Goal: Browse casually: Explore the website without a specific task or goal

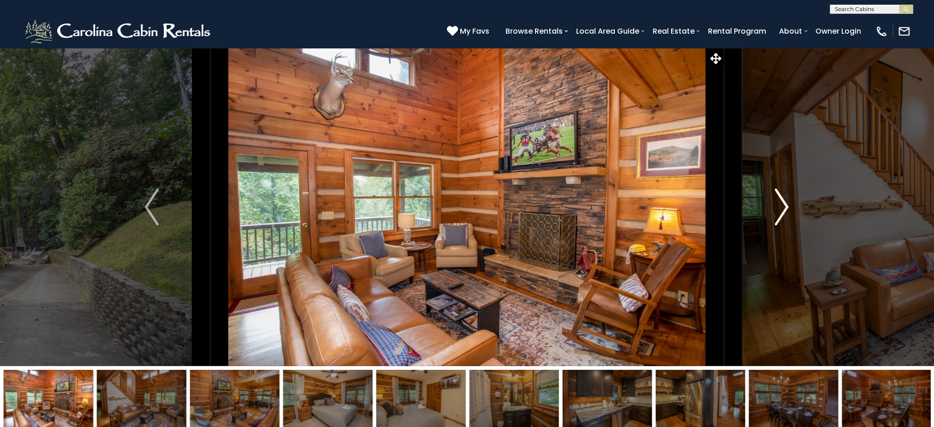
click at [788, 203] on img "Next" at bounding box center [782, 207] width 14 height 37
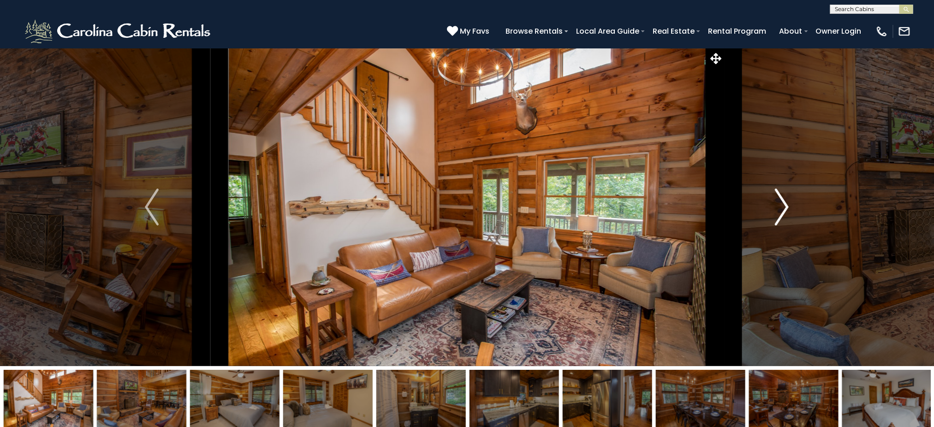
click at [787, 203] on img "Next" at bounding box center [782, 207] width 14 height 37
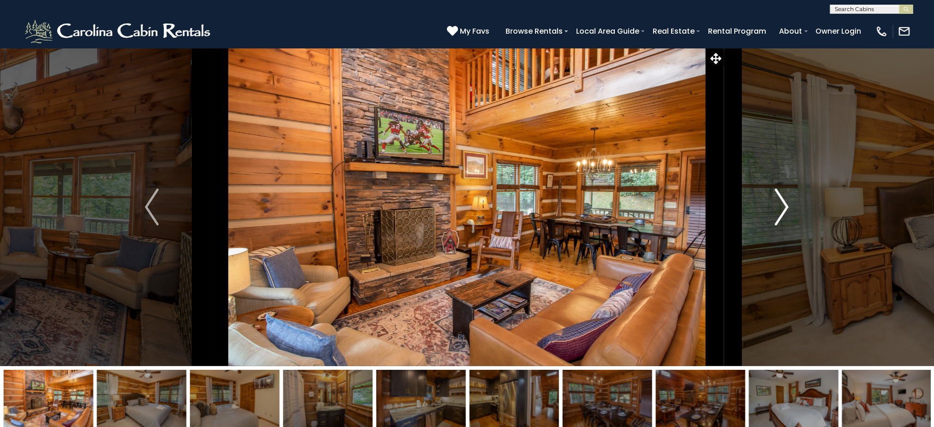
click at [787, 203] on img "Next" at bounding box center [782, 207] width 14 height 37
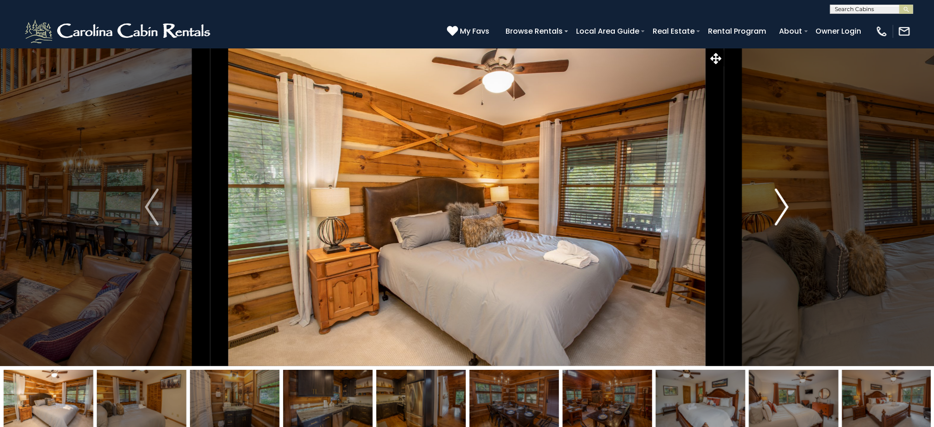
click at [787, 203] on img "Next" at bounding box center [782, 207] width 14 height 37
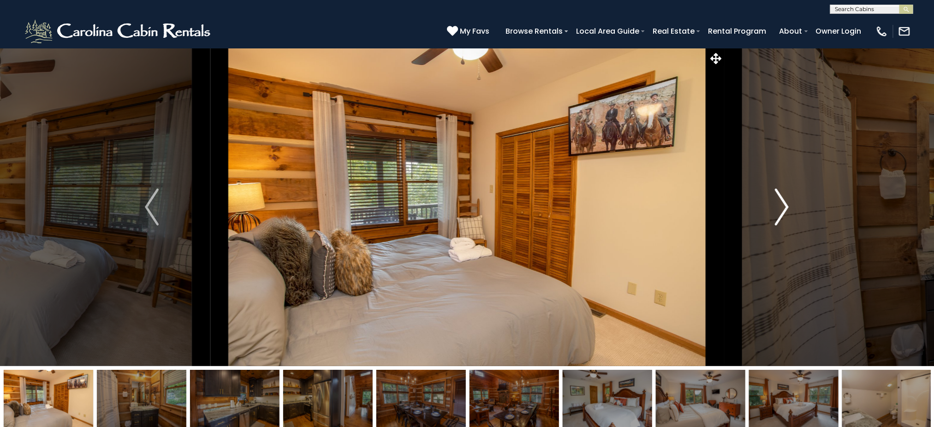
click at [787, 203] on img "Next" at bounding box center [782, 207] width 14 height 37
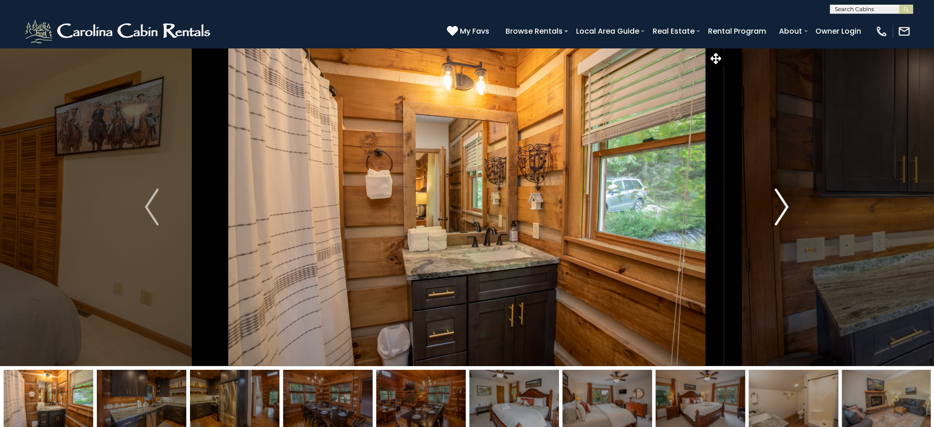
click at [783, 203] on img "Next" at bounding box center [782, 207] width 14 height 37
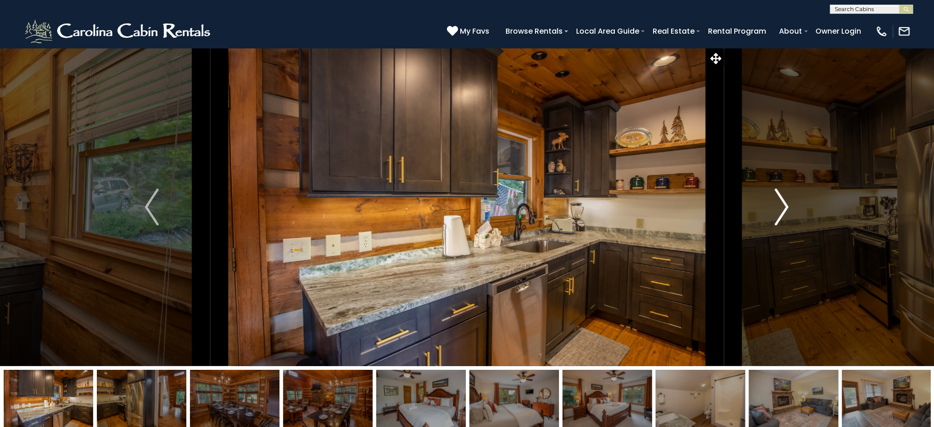
click at [783, 203] on img "Next" at bounding box center [782, 207] width 14 height 37
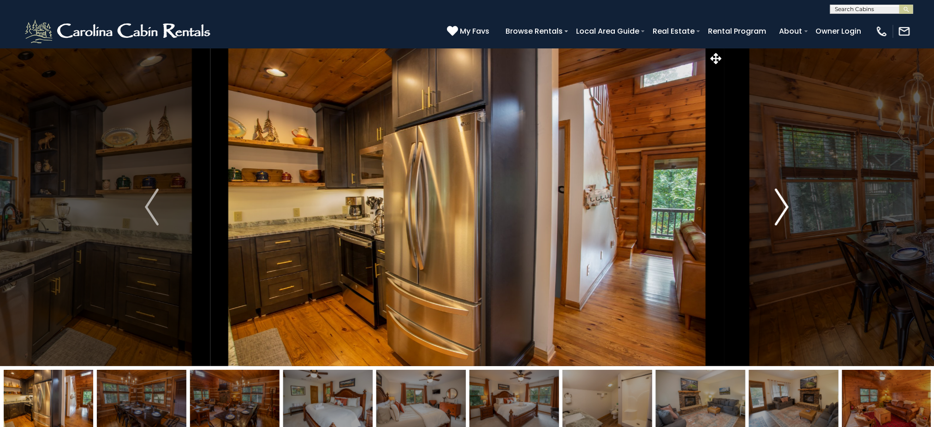
click at [784, 204] on img "Next" at bounding box center [782, 207] width 14 height 37
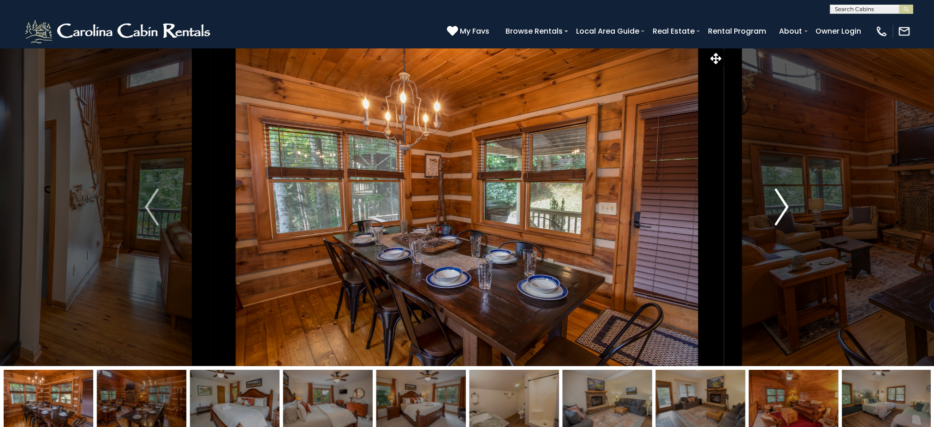
click at [784, 204] on img "Next" at bounding box center [782, 207] width 14 height 37
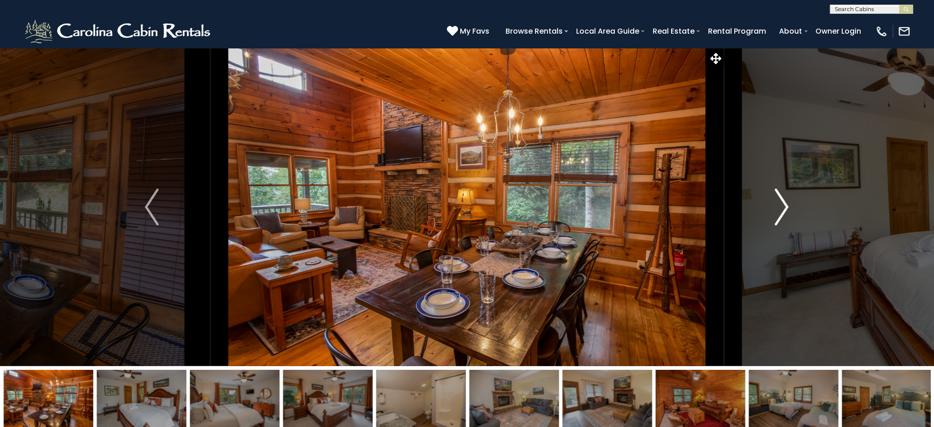
click at [785, 205] on img "Next" at bounding box center [782, 207] width 14 height 37
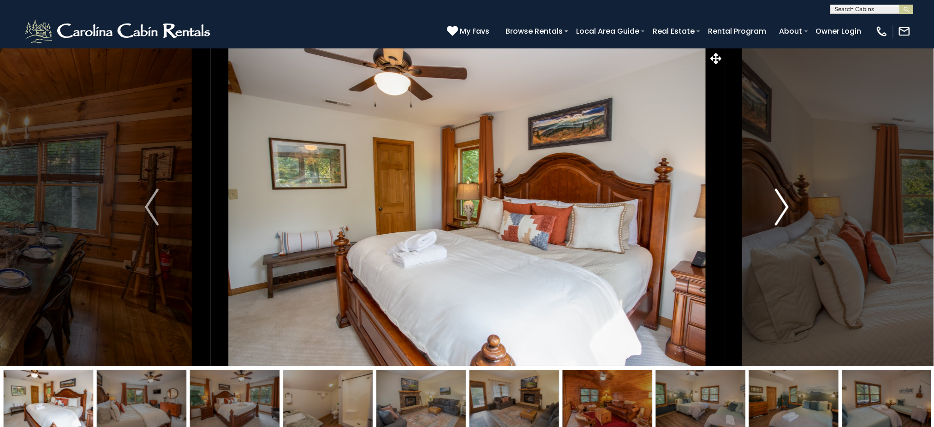
click at [785, 205] on img "Next" at bounding box center [782, 207] width 14 height 37
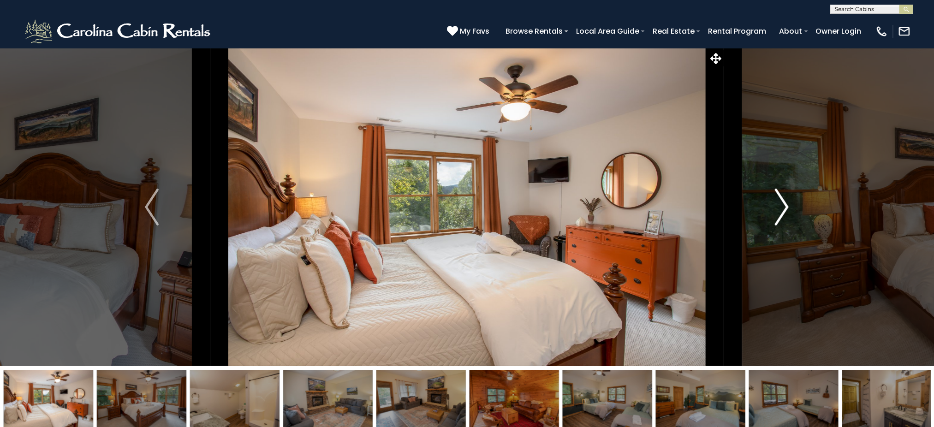
click at [785, 205] on img "Next" at bounding box center [782, 207] width 14 height 37
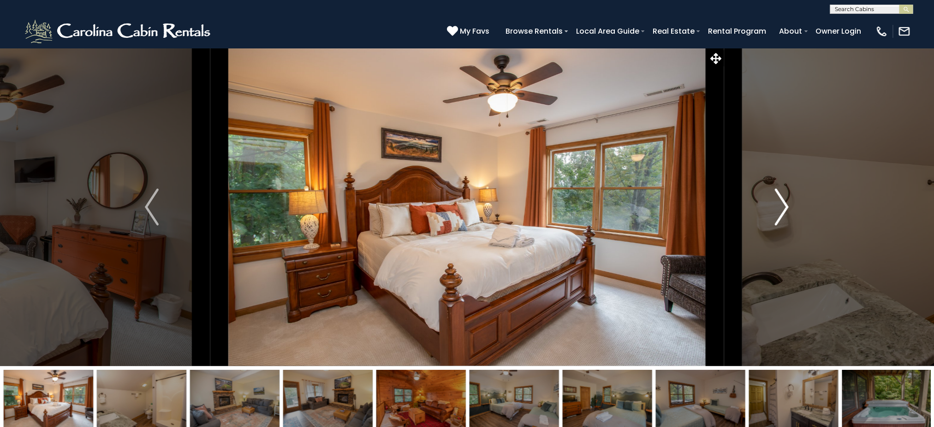
click at [785, 205] on img "Next" at bounding box center [782, 207] width 14 height 37
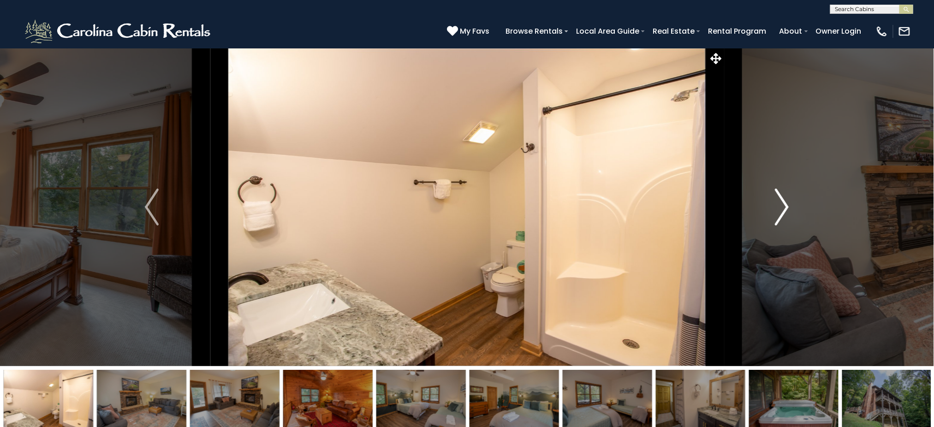
click at [785, 205] on img "Next" at bounding box center [782, 207] width 14 height 37
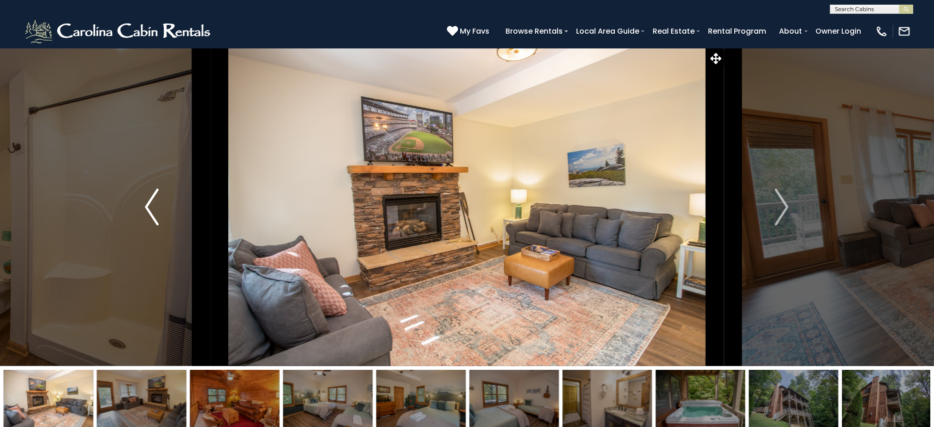
click at [155, 210] on img "Previous" at bounding box center [152, 207] width 14 height 37
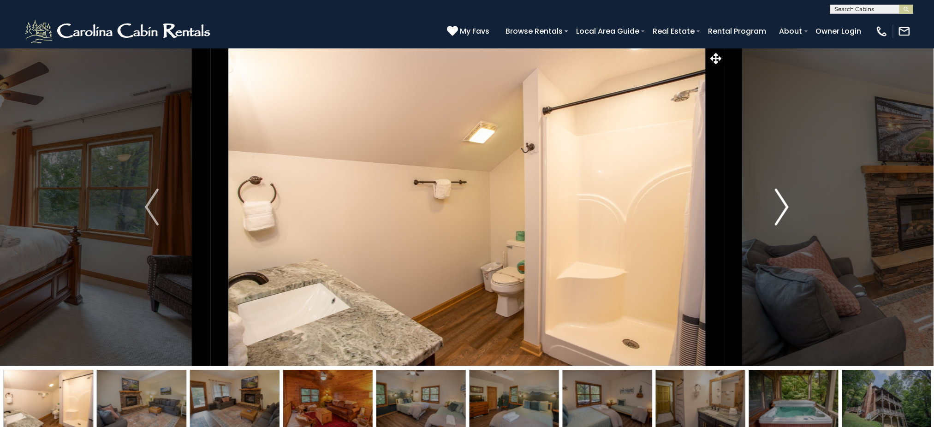
click at [781, 205] on img "Next" at bounding box center [782, 207] width 14 height 37
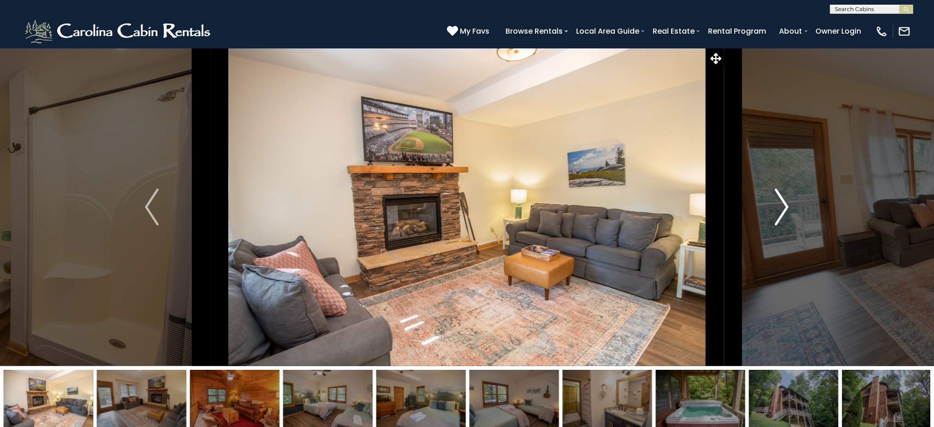
click at [781, 205] on img "Next" at bounding box center [782, 207] width 14 height 37
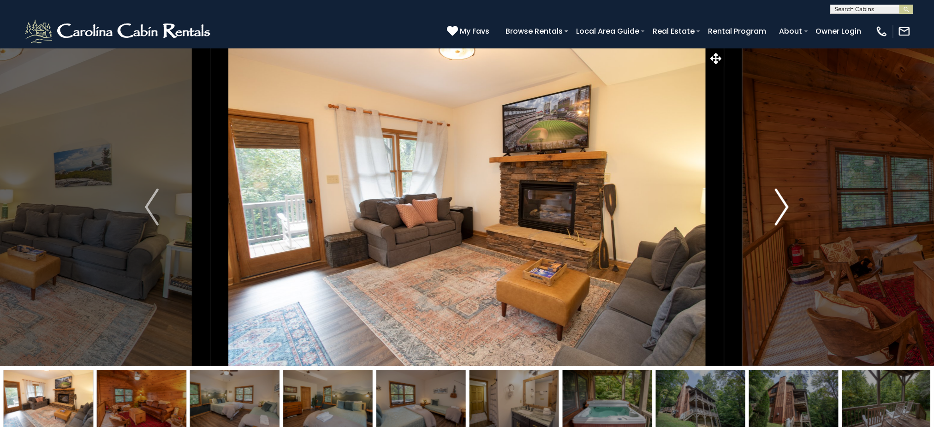
click at [781, 205] on img "Next" at bounding box center [782, 207] width 14 height 37
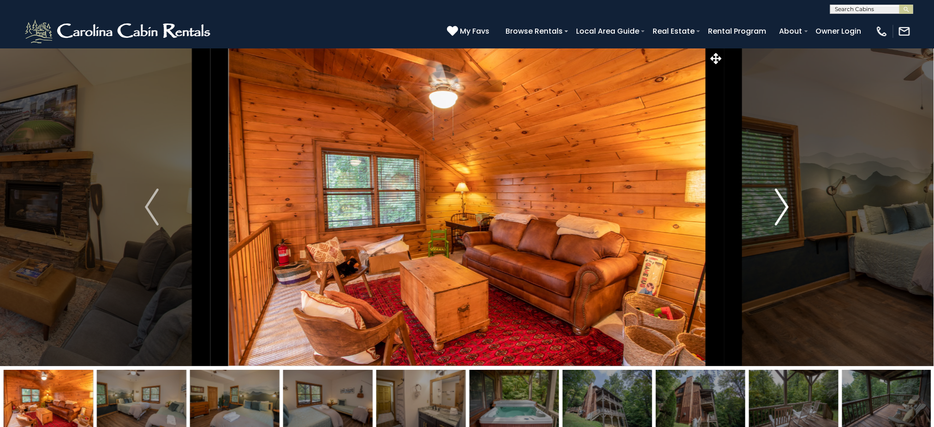
click at [781, 205] on img "Next" at bounding box center [782, 207] width 14 height 37
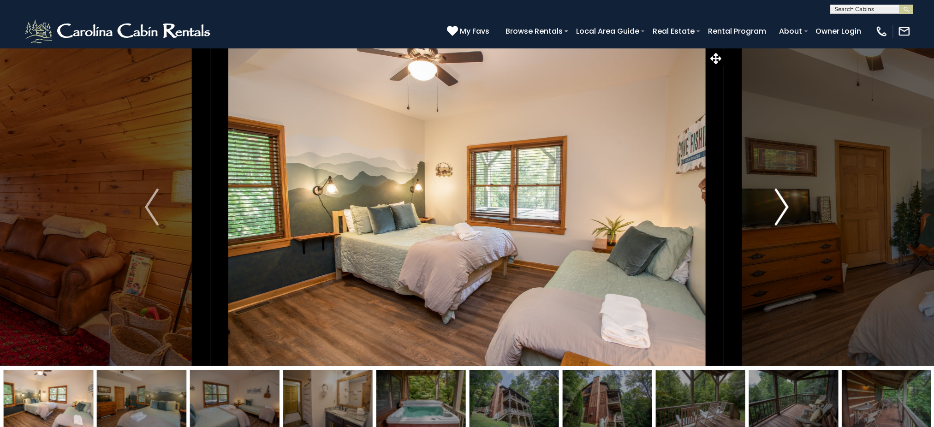
click at [781, 205] on img "Next" at bounding box center [782, 207] width 14 height 37
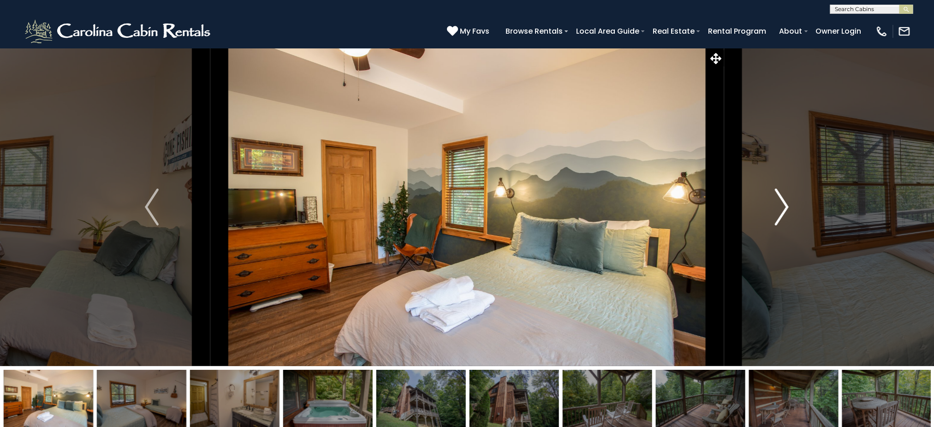
click at [781, 205] on img "Next" at bounding box center [782, 207] width 14 height 37
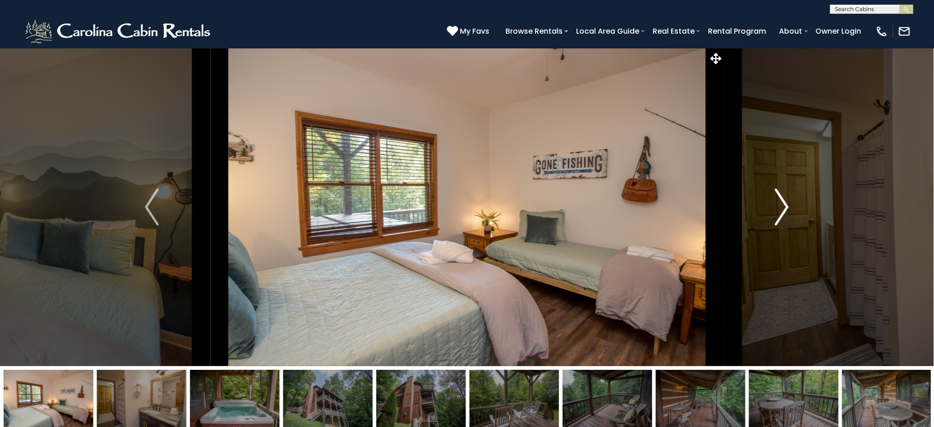
click at [781, 205] on img "Next" at bounding box center [782, 207] width 14 height 37
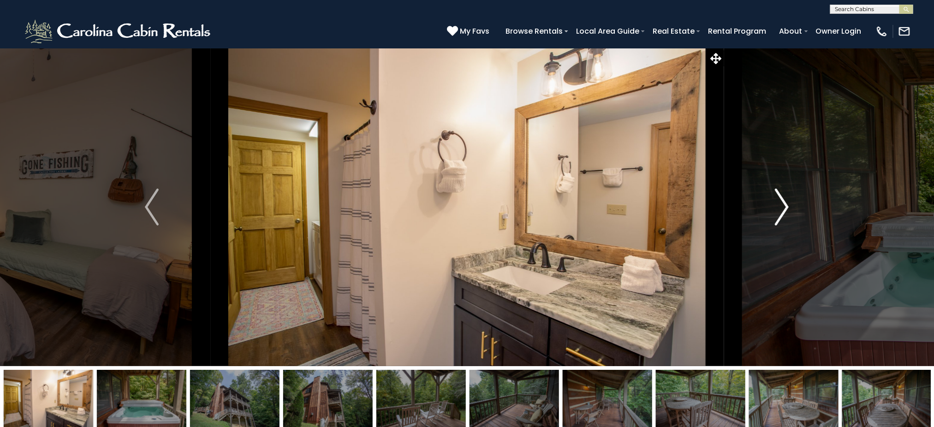
click at [781, 205] on img "Next" at bounding box center [782, 207] width 14 height 37
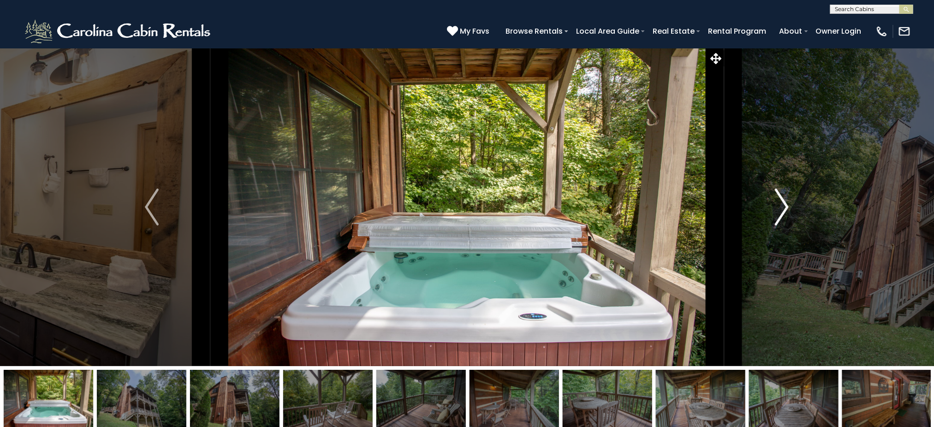
click at [781, 205] on img "Next" at bounding box center [782, 207] width 14 height 37
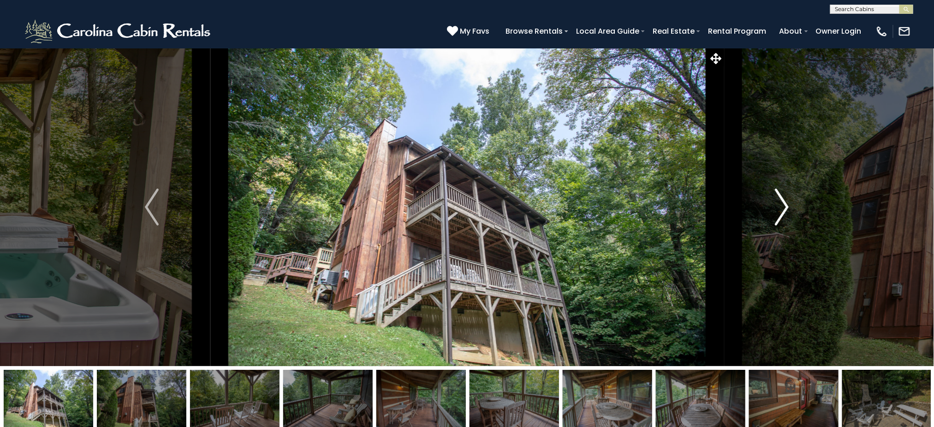
click at [781, 205] on img "Next" at bounding box center [782, 207] width 14 height 37
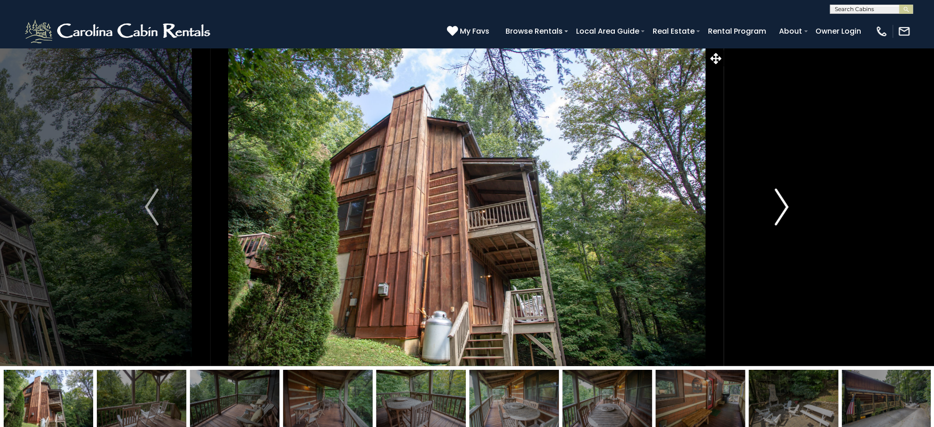
click at [781, 205] on img "Next" at bounding box center [782, 207] width 14 height 37
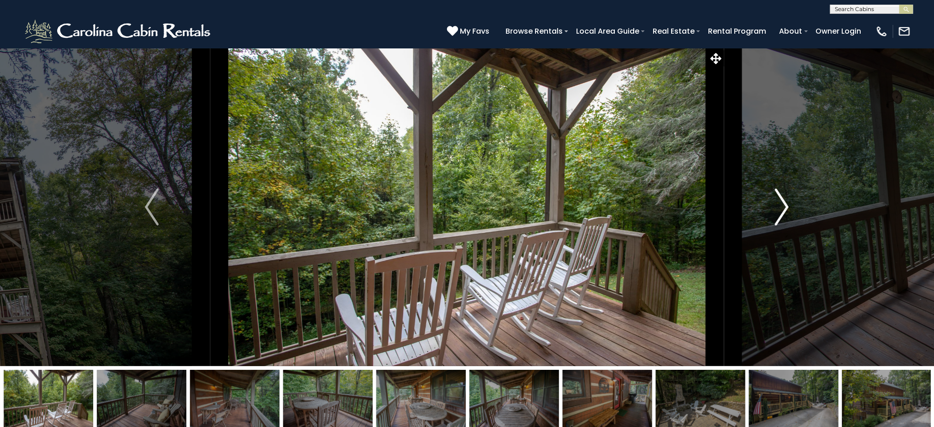
click at [781, 205] on img "Next" at bounding box center [782, 207] width 14 height 37
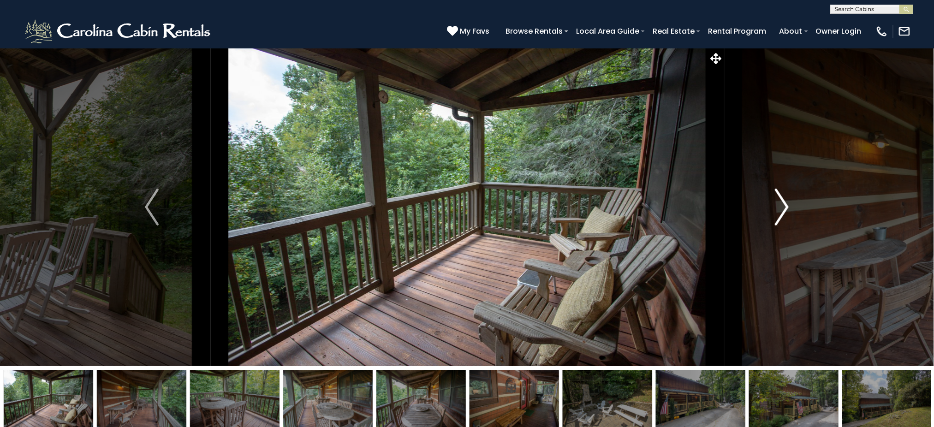
click at [781, 205] on img "Next" at bounding box center [782, 207] width 14 height 37
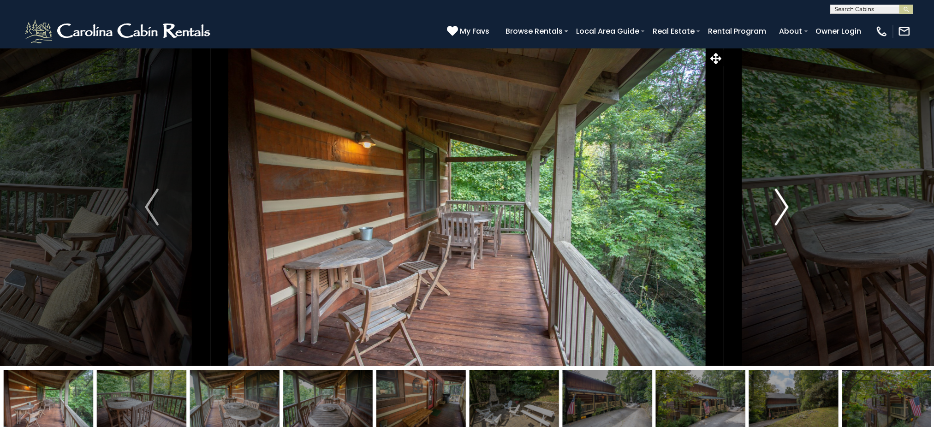
click at [781, 205] on img "Next" at bounding box center [782, 207] width 14 height 37
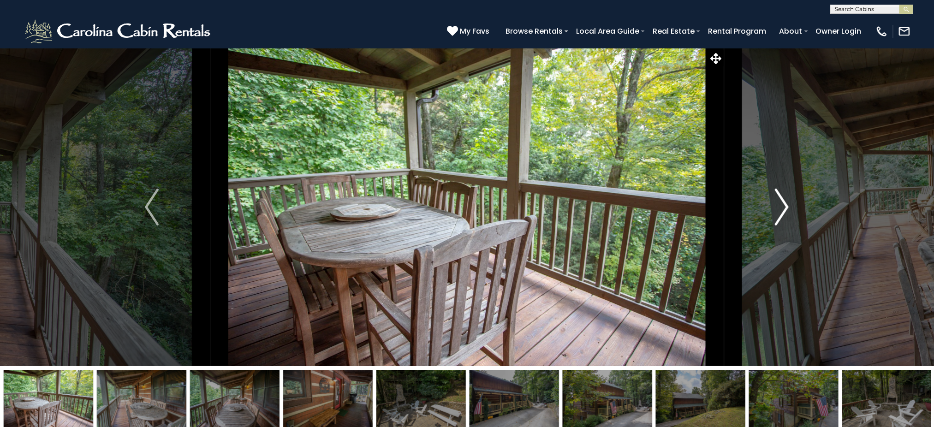
click at [781, 205] on img "Next" at bounding box center [782, 207] width 14 height 37
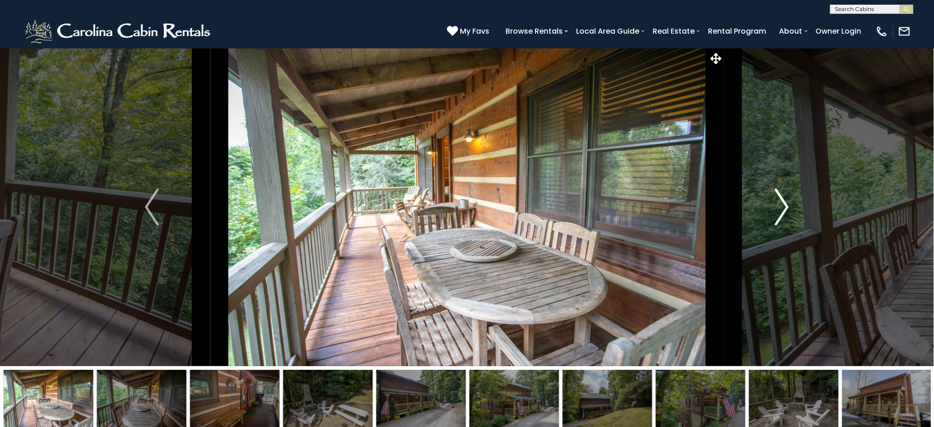
click at [781, 205] on img "Next" at bounding box center [782, 207] width 14 height 37
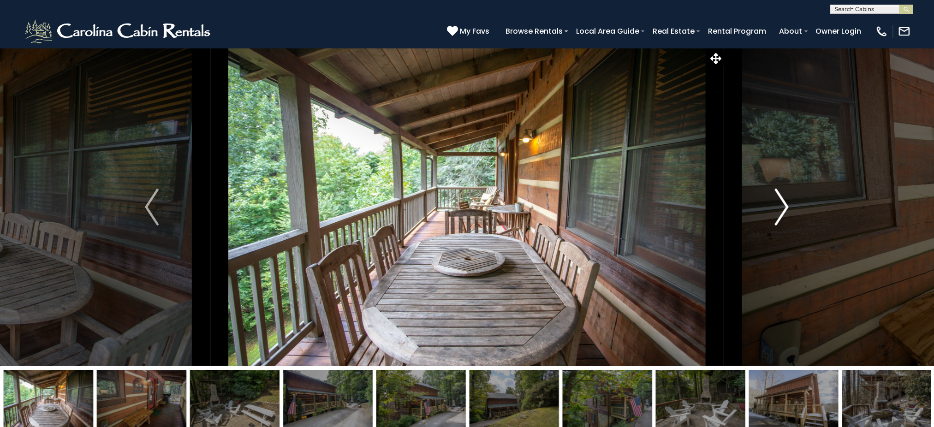
click at [781, 205] on img "Next" at bounding box center [782, 207] width 14 height 37
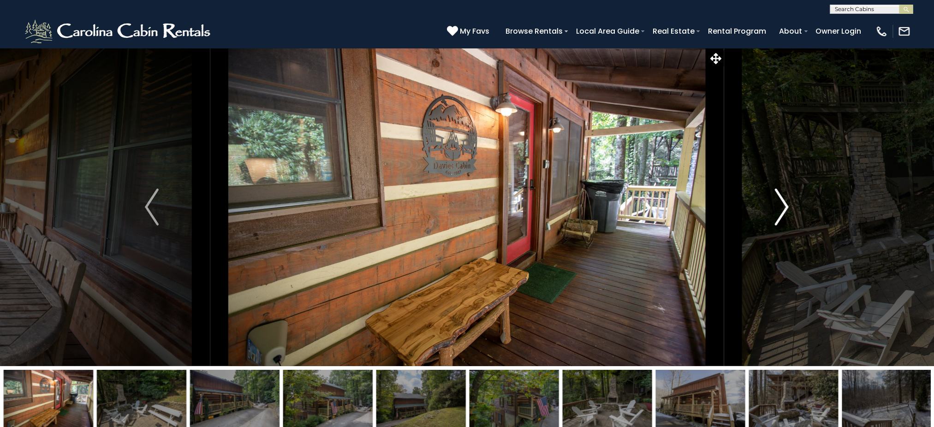
click at [781, 205] on img "Next" at bounding box center [782, 207] width 14 height 37
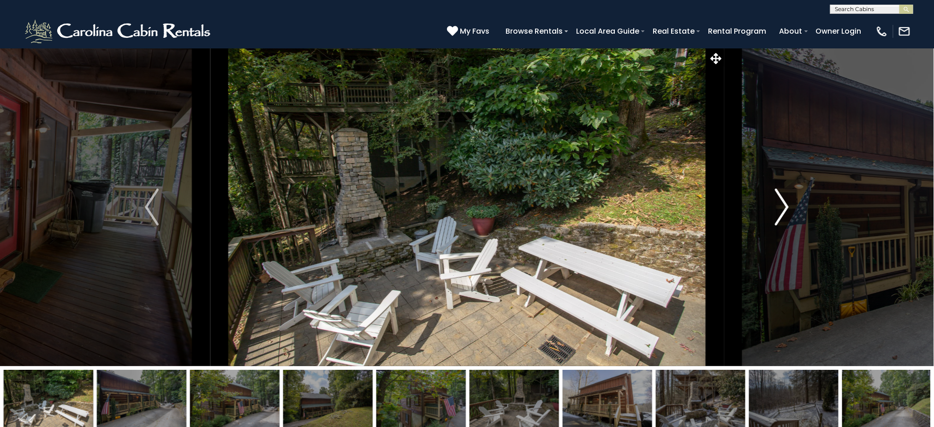
click at [781, 206] on img "Next" at bounding box center [782, 207] width 14 height 37
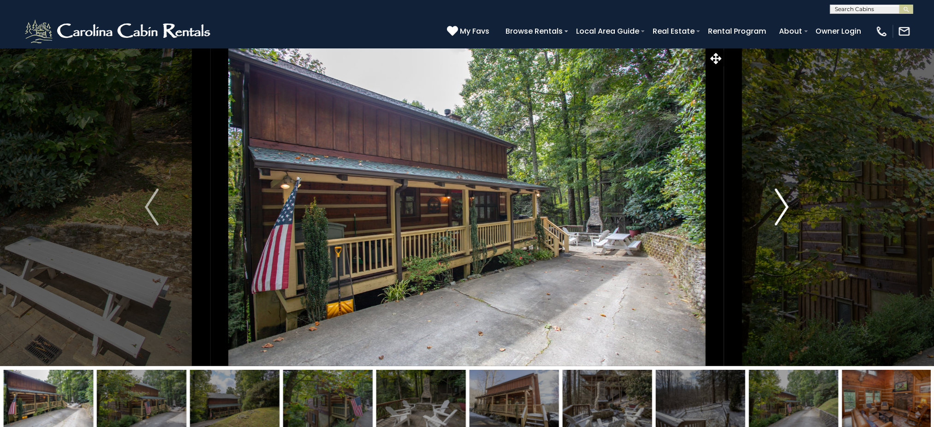
click at [781, 206] on img "Next" at bounding box center [782, 207] width 14 height 37
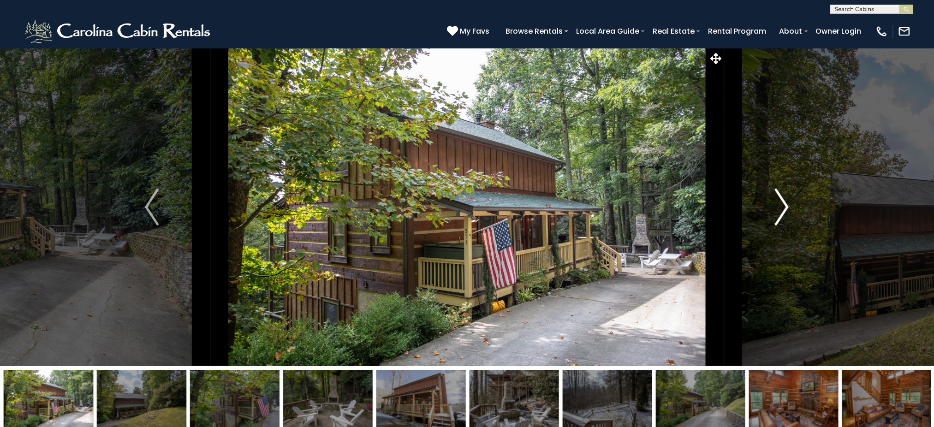
click at [781, 206] on img "Next" at bounding box center [782, 207] width 14 height 37
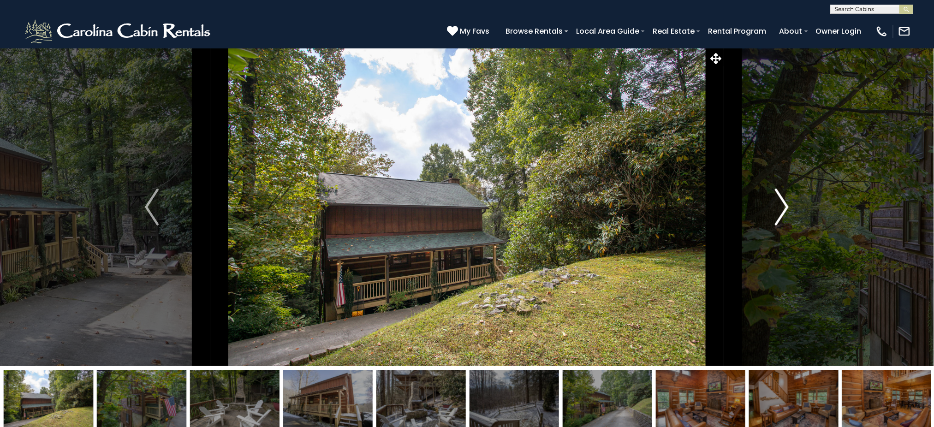
click at [781, 206] on img "Next" at bounding box center [782, 207] width 14 height 37
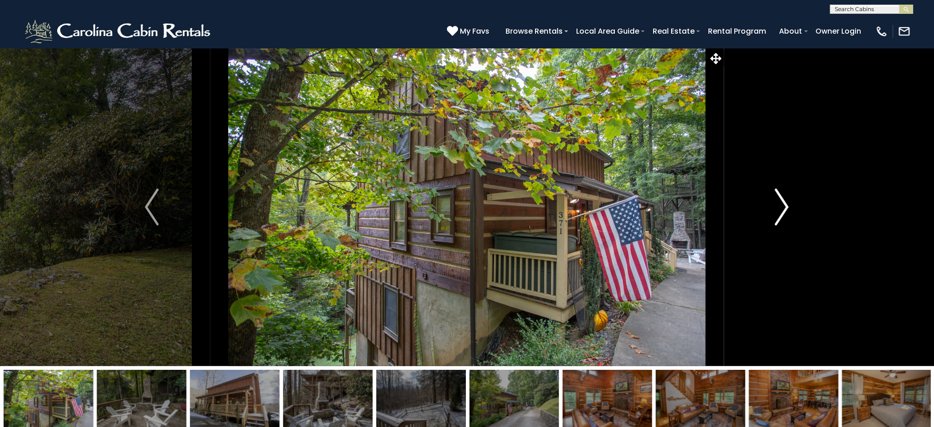
click at [782, 206] on img "Next" at bounding box center [782, 207] width 14 height 37
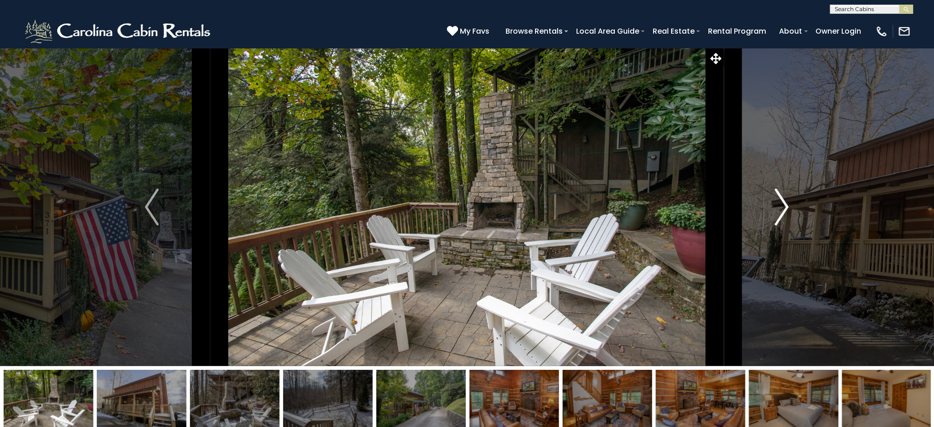
click at [782, 206] on img "Next" at bounding box center [782, 207] width 14 height 37
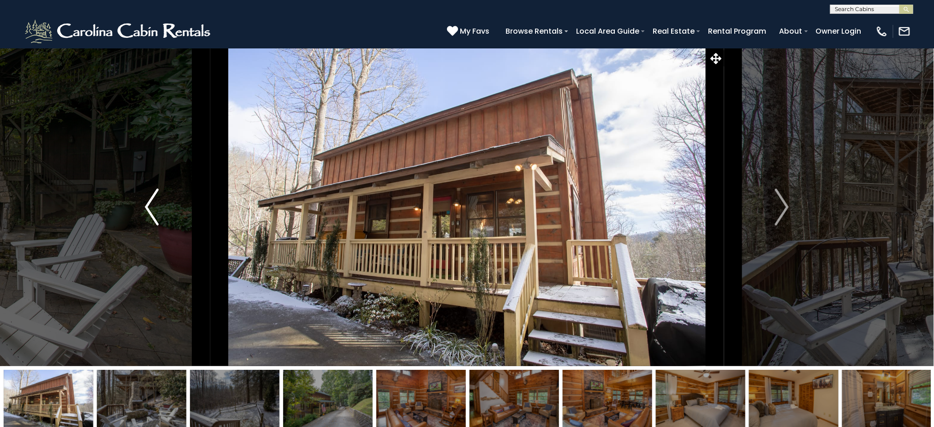
click at [143, 203] on button "Previous" at bounding box center [151, 207] width 117 height 318
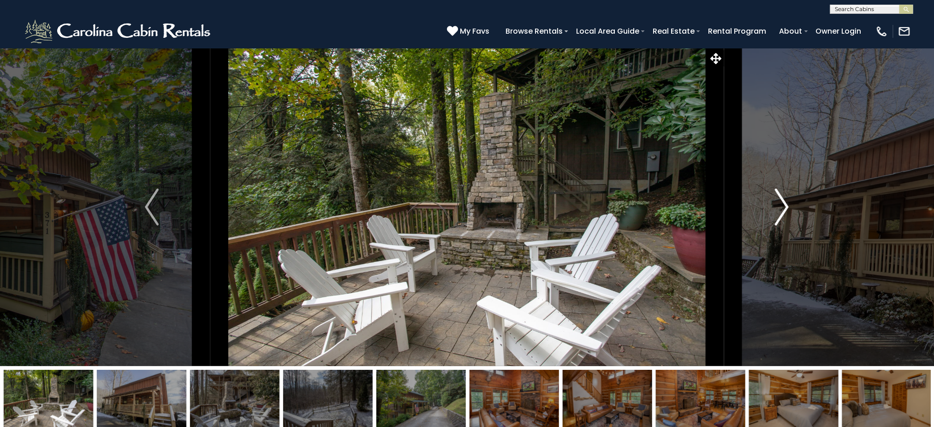
click at [791, 204] on button "Next" at bounding box center [781, 207] width 117 height 318
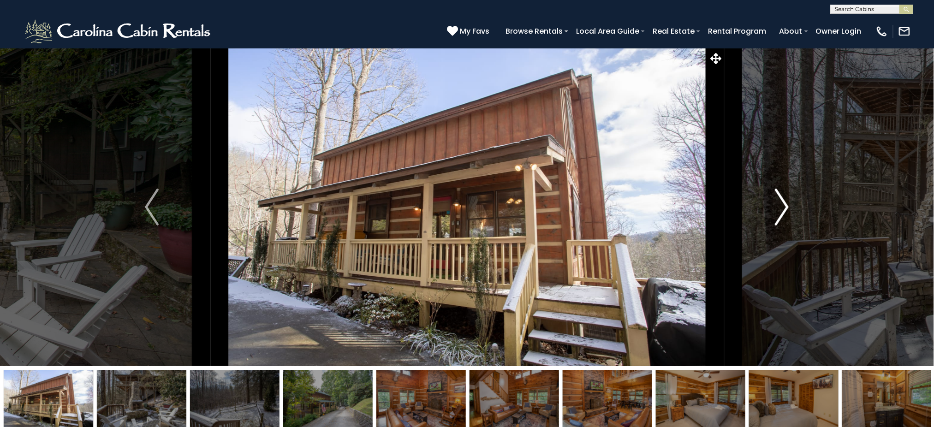
click at [785, 203] on img "Next" at bounding box center [782, 207] width 14 height 37
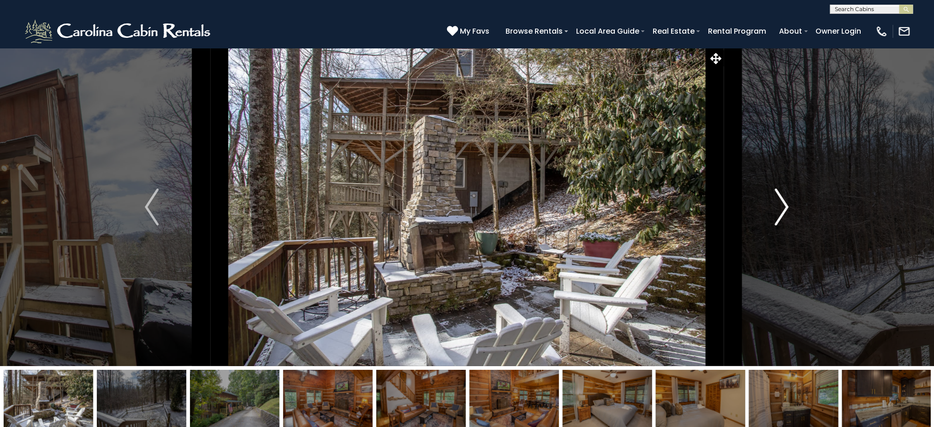
click at [785, 203] on img "Next" at bounding box center [782, 207] width 14 height 37
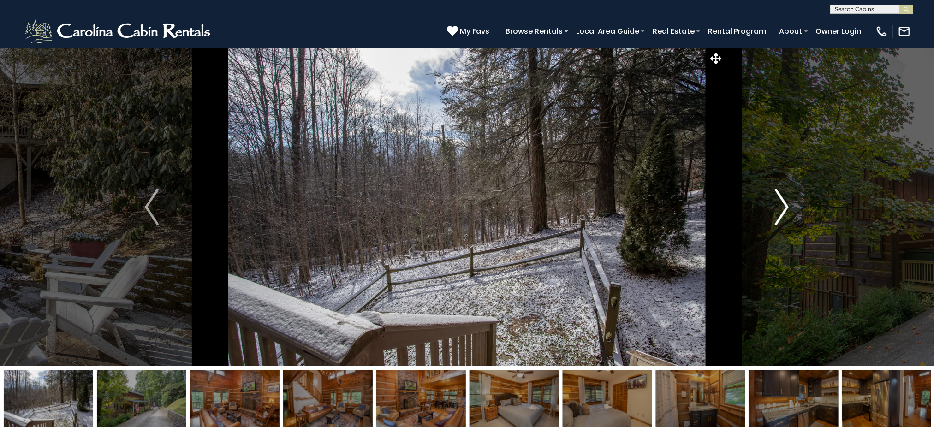
click at [785, 203] on img "Next" at bounding box center [782, 207] width 14 height 37
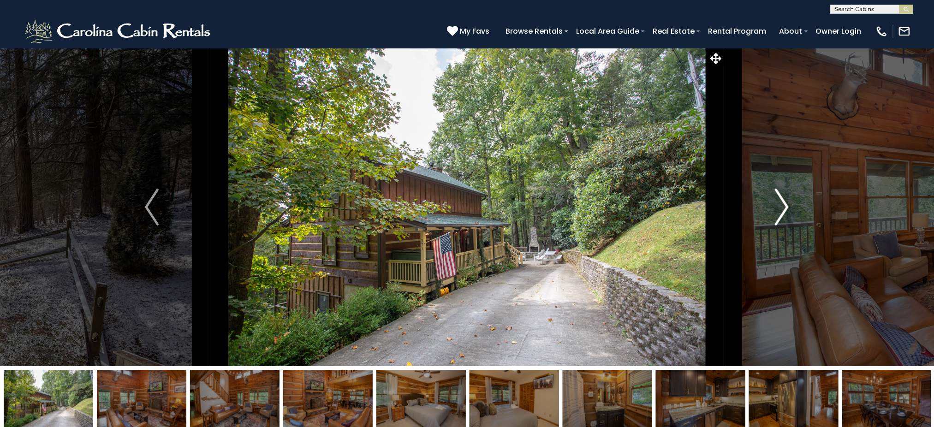
click at [785, 203] on img "Next" at bounding box center [782, 207] width 14 height 37
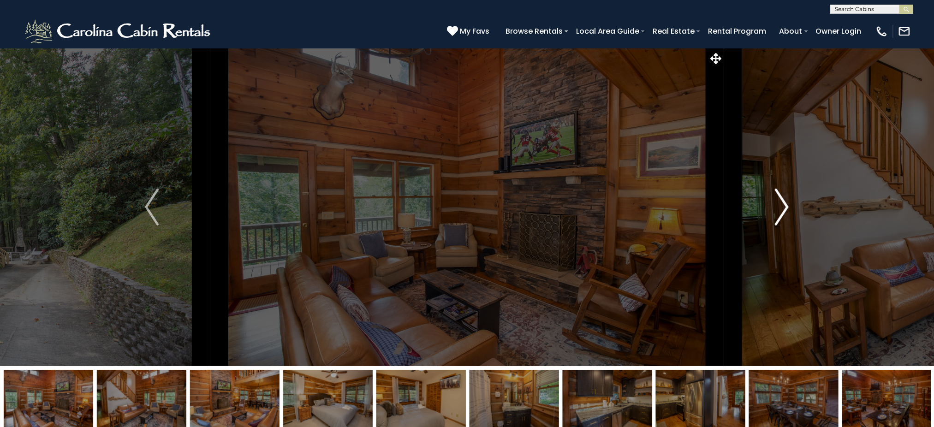
click at [785, 203] on img "Next" at bounding box center [782, 207] width 14 height 37
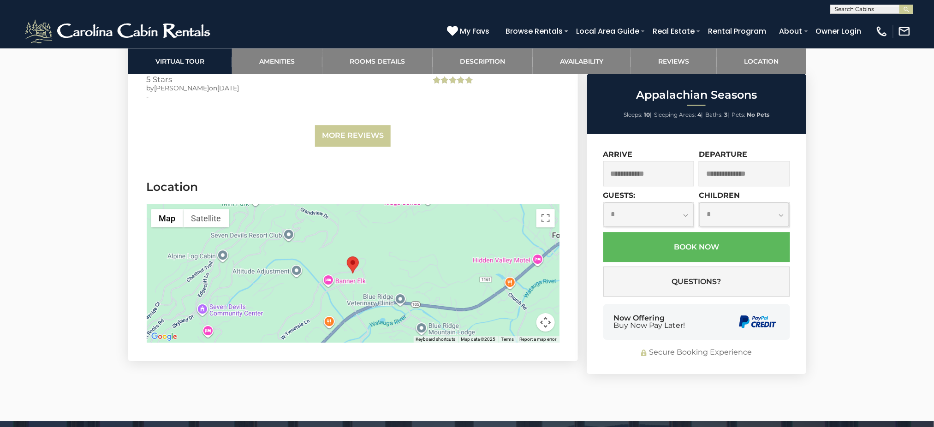
scroll to position [2643, 0]
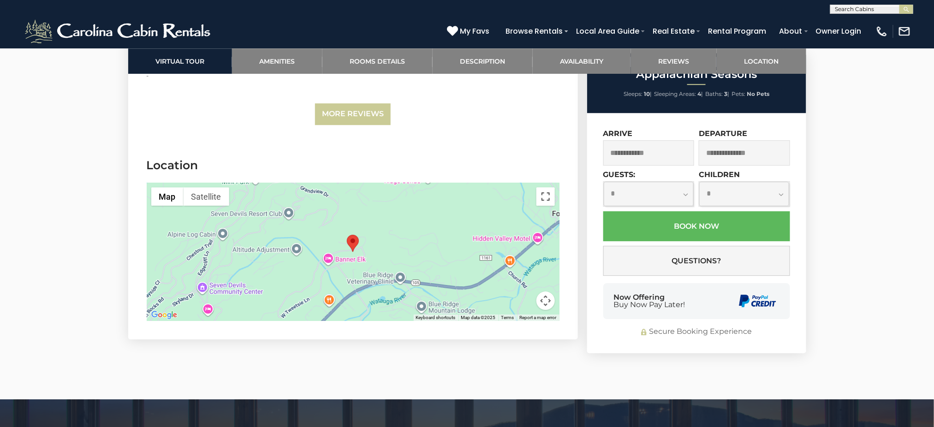
click at [539, 201] on button "Toggle fullscreen view" at bounding box center [545, 196] width 18 height 18
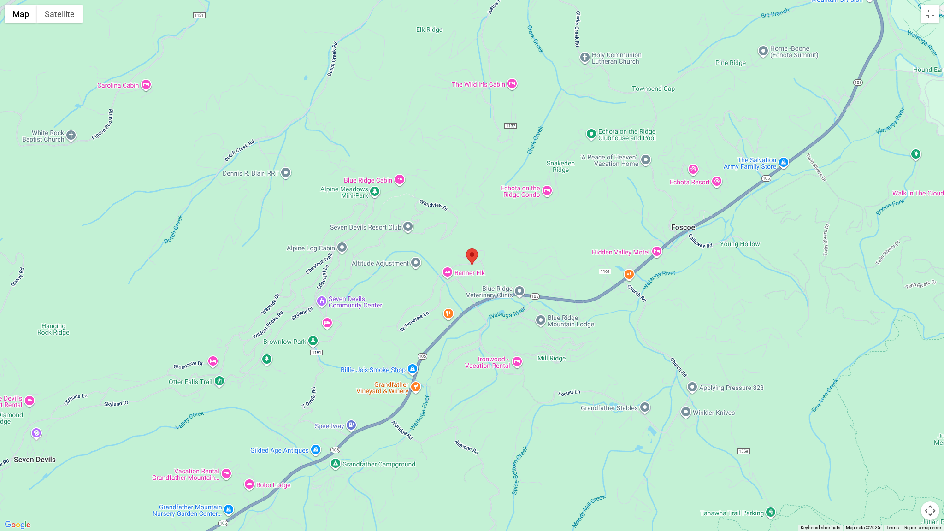
click at [927, 426] on button "Map camera controls" at bounding box center [930, 511] width 18 height 18
click at [930, 14] on button "Toggle fullscreen view" at bounding box center [930, 14] width 18 height 18
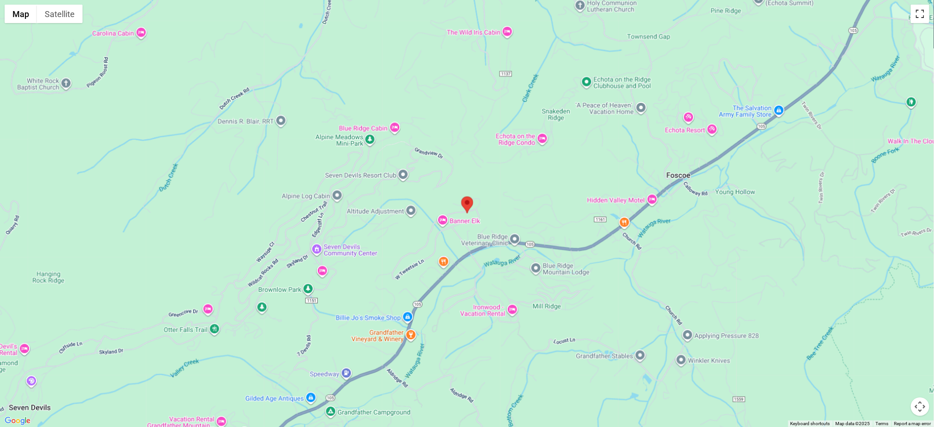
scroll to position [1641, 0]
